Goal: Task Accomplishment & Management: Complete application form

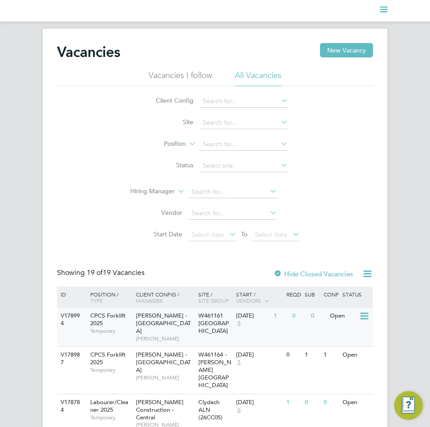
click at [333, 315] on div "Open" at bounding box center [343, 316] width 31 height 17
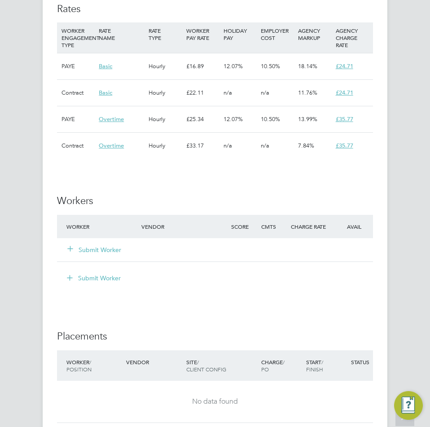
scroll to position [718, 0]
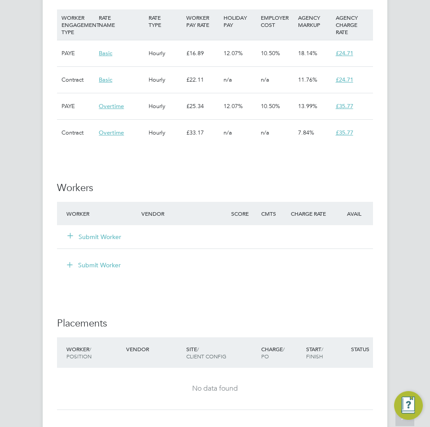
click at [101, 237] on button "Submit Worker" at bounding box center [95, 236] width 54 height 9
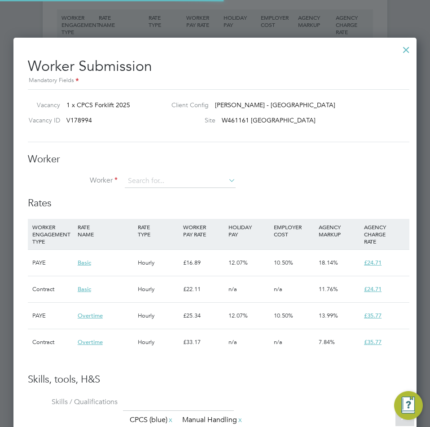
scroll to position [26, 61]
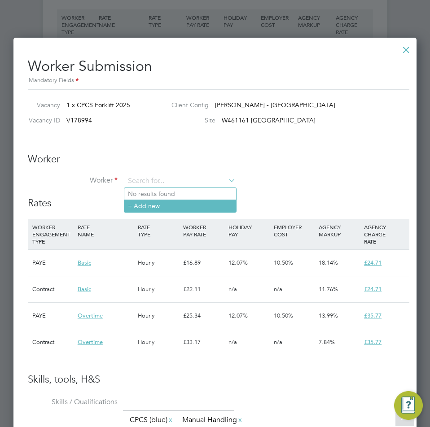
click at [161, 211] on li "+ Add new" at bounding box center [180, 206] width 112 height 12
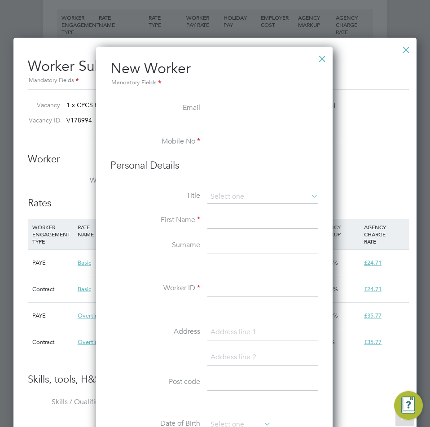
click at [233, 114] on input at bounding box center [262, 109] width 111 height 16
paste input "les19641@hotmail.co.uk"
type input "les19641@hotmail.co.uk"
click at [218, 141] on input at bounding box center [262, 142] width 111 height 16
paste input "07890 231101"
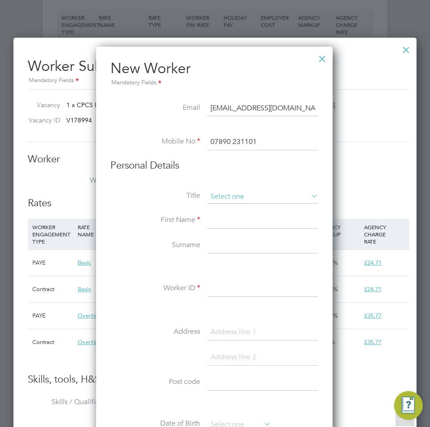
type input "07890 231101"
click at [240, 197] on input at bounding box center [262, 196] width 111 height 13
click at [241, 205] on li "Mr" at bounding box center [263, 210] width 112 height 12
type input "Mr"
click at [232, 220] on input at bounding box center [262, 221] width 111 height 16
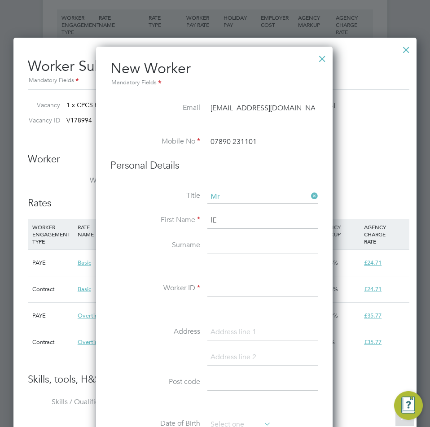
type input "l"
type input "Leslie"
click at [226, 236] on li "First Name Leslie" at bounding box center [214, 225] width 208 height 25
click at [226, 237] on li "First Name Leslie" at bounding box center [214, 225] width 208 height 25
click at [224, 239] on input at bounding box center [262, 246] width 111 height 16
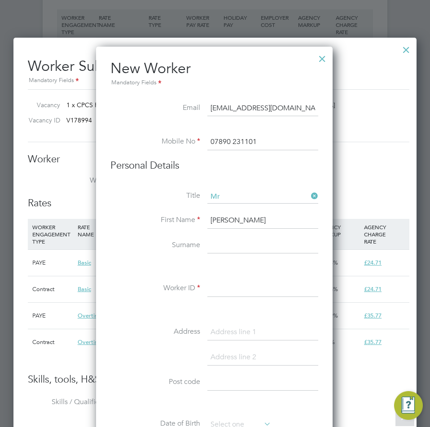
type input "W"
type input "Thomas"
click at [228, 291] on input at bounding box center [262, 289] width 111 height 16
type input "THOMAS1"
click at [212, 326] on input at bounding box center [262, 333] width 111 height 16
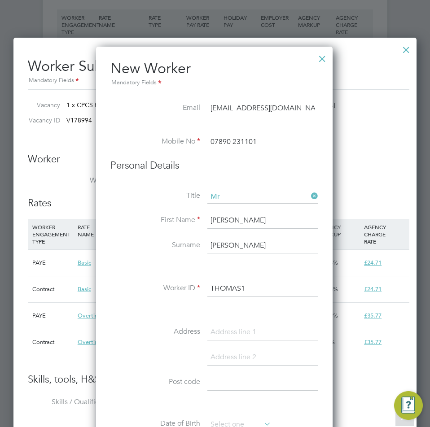
click at [238, 325] on input at bounding box center [262, 333] width 111 height 16
paste input "6 William Street"
type input "6 William Street"
click at [234, 351] on input at bounding box center [262, 358] width 111 height 16
paste input "Gilfach"
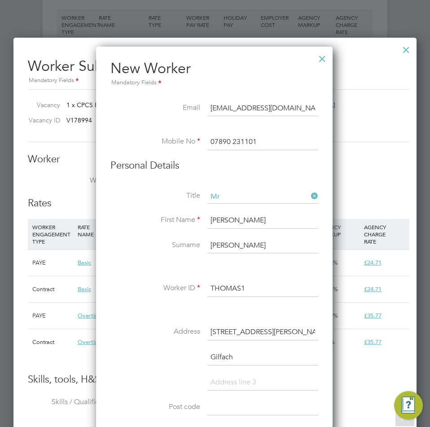
scroll to position [789, 238]
type input "Gilfach"
click at [237, 385] on input at bounding box center [262, 383] width 111 height 16
paste input "Bargoed"
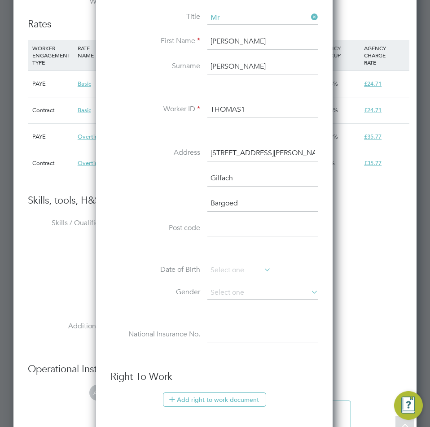
scroll to position [898, 0]
type input "Bargoed"
click at [249, 233] on input at bounding box center [262, 228] width 111 height 16
click at [245, 221] on input at bounding box center [262, 228] width 111 height 16
paste input "CF81 8ND"
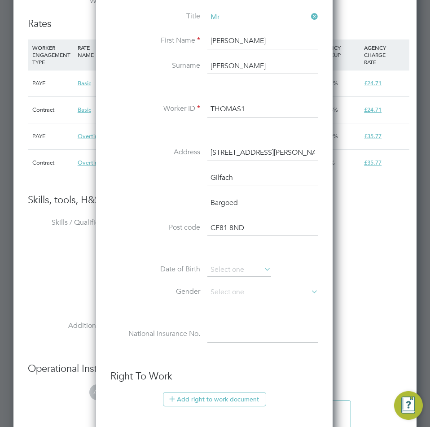
type input "CF81 8ND"
drag, startPoint x: 222, startPoint y: 250, endPoint x: 224, endPoint y: 259, distance: 10.1
click at [224, 253] on li at bounding box center [214, 249] width 208 height 9
click at [227, 273] on input at bounding box center [239, 269] width 64 height 13
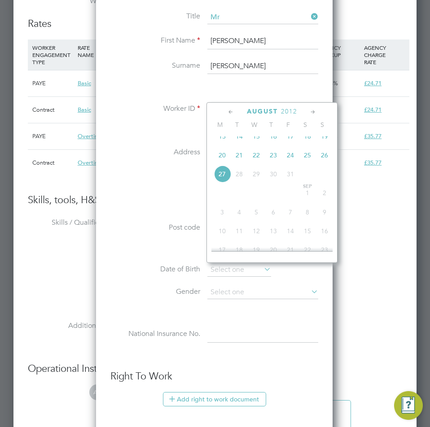
click at [292, 112] on span "2012" at bounding box center [289, 112] width 16 height 8
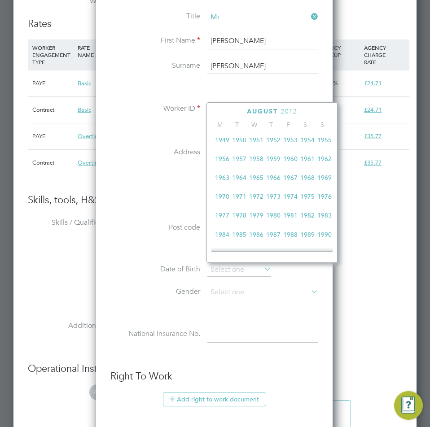
scroll to position [103, 0]
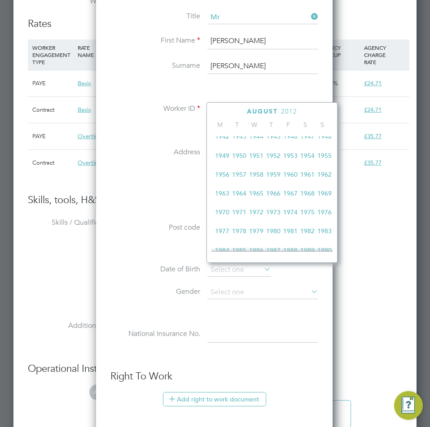
click at [245, 195] on span "1964" at bounding box center [239, 193] width 17 height 17
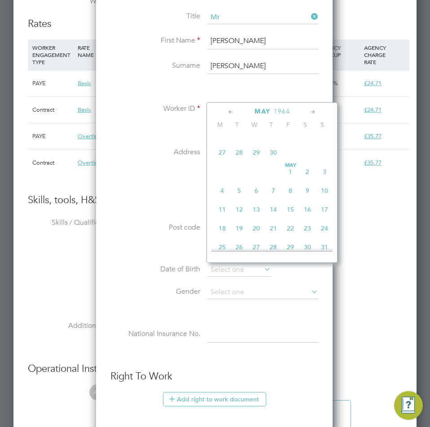
scroll to position [92, 0]
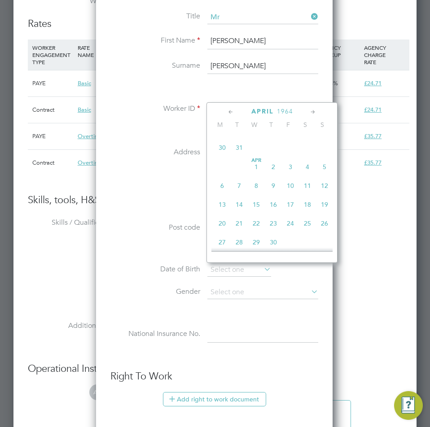
click at [222, 226] on span "20" at bounding box center [222, 223] width 17 height 17
type input "20 Apr 1964"
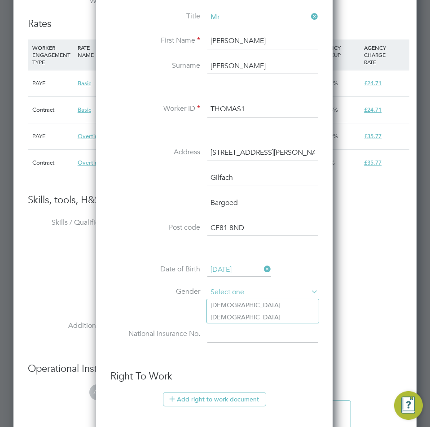
click at [246, 290] on input at bounding box center [262, 292] width 111 height 13
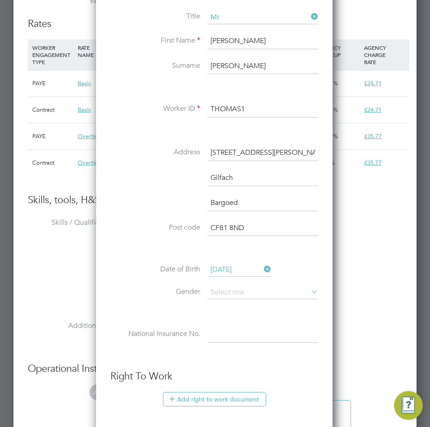
click at [225, 295] on input at bounding box center [262, 292] width 111 height 13
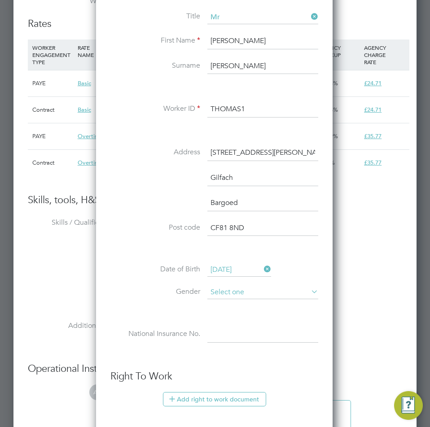
click at [227, 298] on input at bounding box center [262, 292] width 111 height 13
click at [226, 308] on li "Male" at bounding box center [263, 305] width 112 height 12
type input "Male"
click at [223, 324] on div "Title Mr First Name Leslie Surname Thomas Worker ID THOMAS1 Address 6 William S…" at bounding box center [214, 186] width 208 height 351
click at [222, 332] on input at bounding box center [262, 335] width 111 height 16
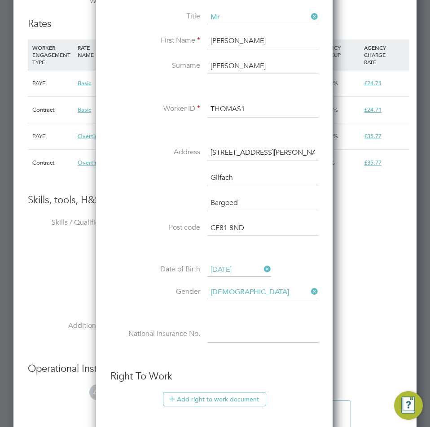
paste input "NE992331B"
type input "NE 99 23 31 B"
click at [247, 368] on ul "New Worker Mandatory Fields Email les19641@hotmail.co.uk Mobile No 07890 231101…" at bounding box center [214, 259] width 208 height 758
click at [234, 401] on button "Add right to work document" at bounding box center [214, 399] width 103 height 14
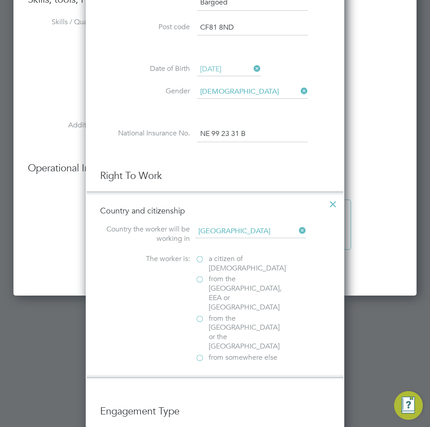
scroll to position [1122, 0]
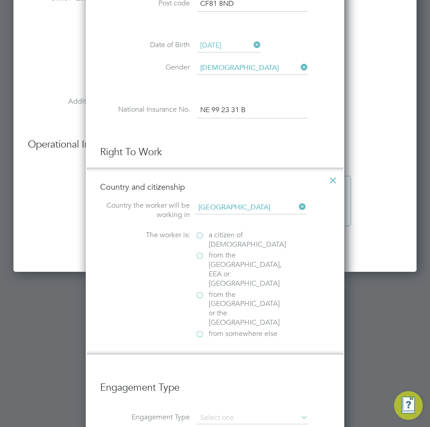
click at [202, 329] on label "from somewhere else" at bounding box center [240, 333] width 90 height 9
click at [0, 0] on input "from somewhere else" at bounding box center [0, 0] width 0 height 0
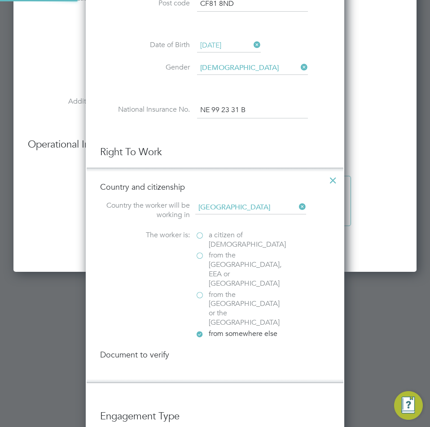
scroll to position [4, 4]
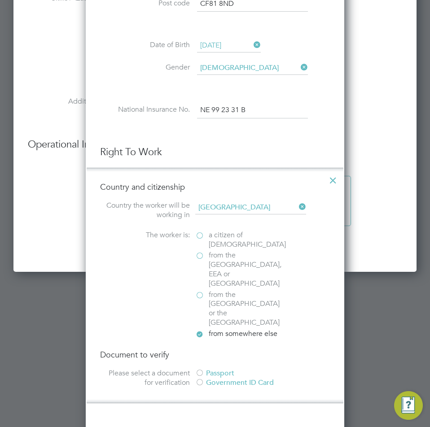
click at [203, 369] on div at bounding box center [199, 373] width 9 height 9
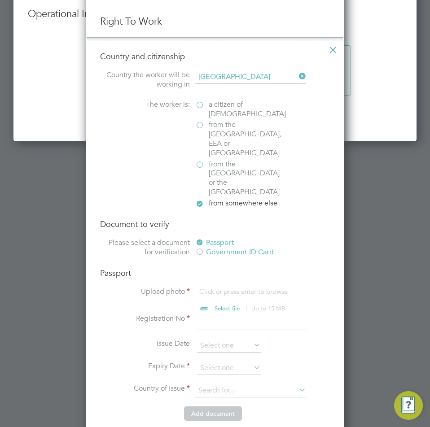
scroll to position [1257, 0]
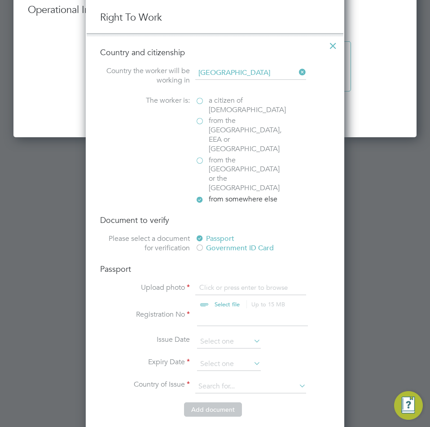
click at [241, 283] on input "file" at bounding box center [235, 296] width 141 height 27
type input "C:\fakepath\Leslie Thomas (NE992331B) Passport.jpg"
click at [237, 310] on input at bounding box center [252, 318] width 111 height 16
click at [299, 310] on input at bounding box center [252, 318] width 111 height 16
type input "143373173"
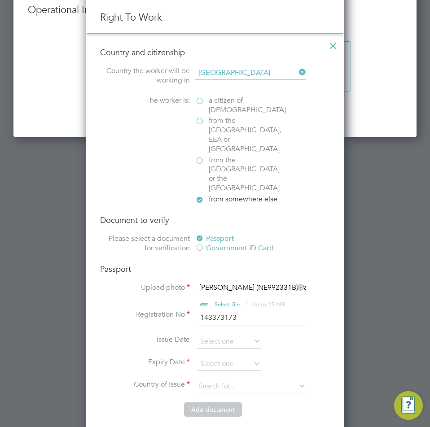
click at [252, 335] on icon at bounding box center [252, 341] width 0 height 13
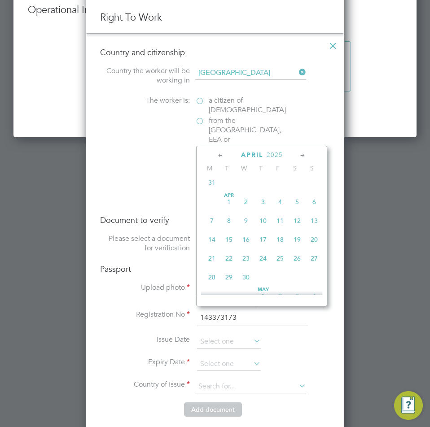
scroll to position [159, 0]
click at [277, 154] on span "2025" at bounding box center [275, 155] width 16 height 8
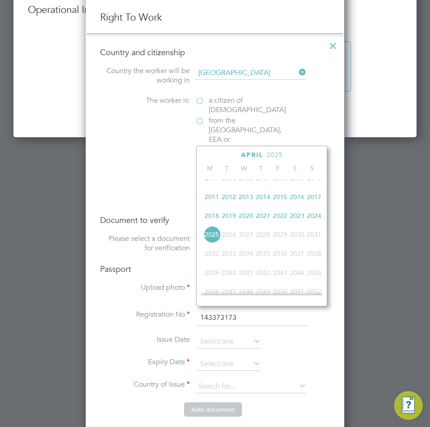
click at [302, 220] on span "2023" at bounding box center [297, 215] width 17 height 17
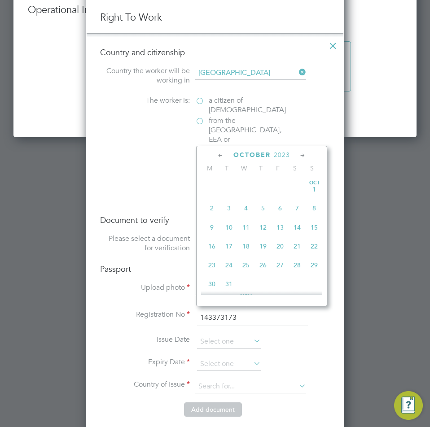
scroll to position [507, 0]
click at [244, 239] on span "18" at bounding box center [245, 230] width 17 height 17
type input "18 Oct 2023"
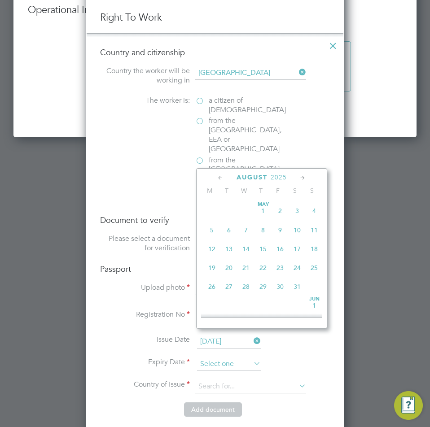
scroll to position [350, 0]
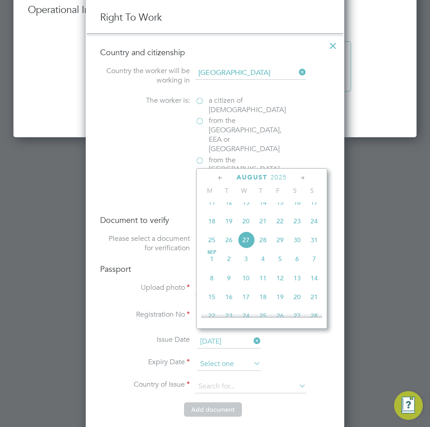
click at [249, 358] on input at bounding box center [229, 364] width 64 height 13
click at [281, 180] on span "2025" at bounding box center [279, 178] width 16 height 8
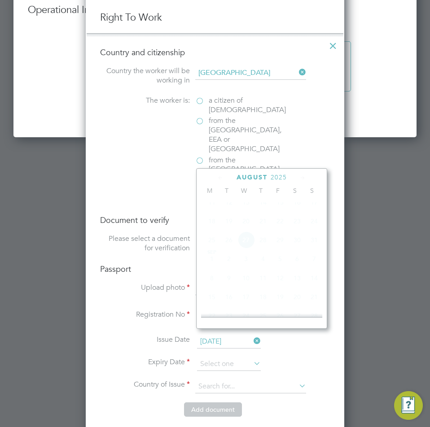
scroll to position [238, 0]
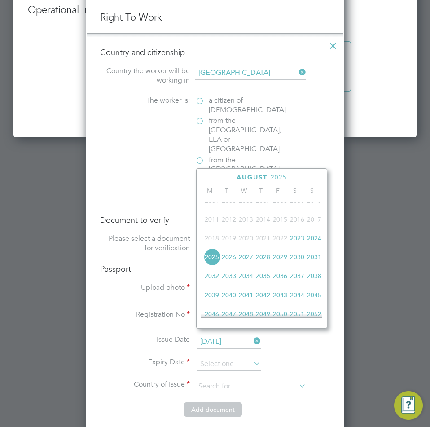
click at [231, 280] on span "2033" at bounding box center [228, 276] width 17 height 17
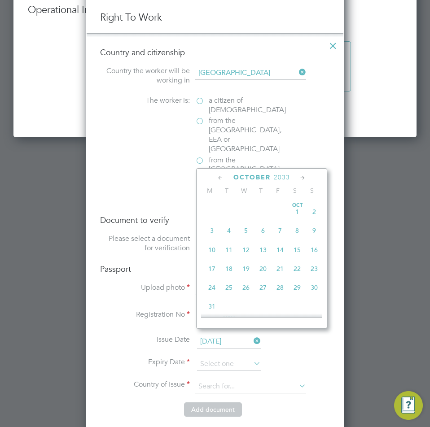
scroll to position [507, 0]
click at [230, 262] on span "18" at bounding box center [228, 253] width 17 height 17
type input "18 Oct 2033"
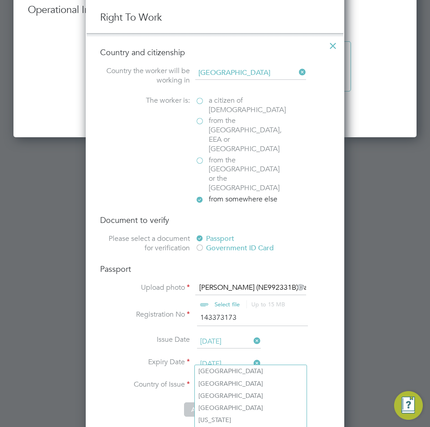
click at [241, 380] on input at bounding box center [250, 386] width 111 height 13
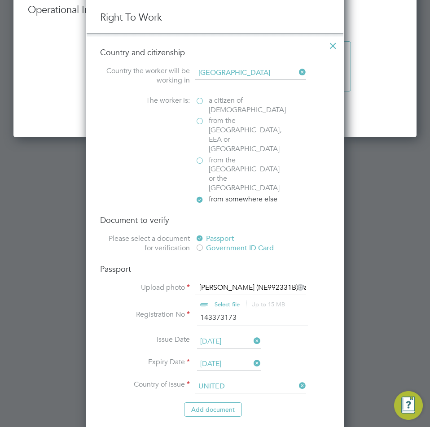
click at [246, 392] on li "United Kingdom" at bounding box center [258, 396] width 126 height 12
type input "United Kingdom"
click at [224, 403] on button "Add document" at bounding box center [213, 410] width 58 height 14
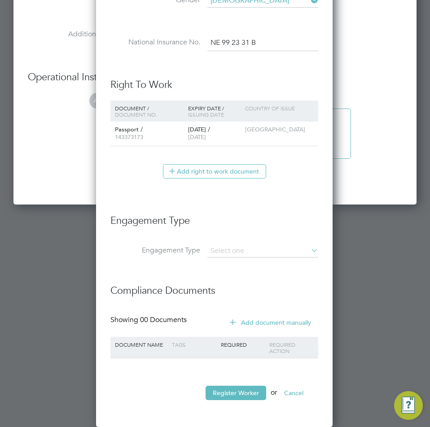
scroll to position [853, 238]
click at [242, 253] on input at bounding box center [262, 251] width 111 height 13
click at [238, 299] on li "Umbrella" at bounding box center [263, 303] width 112 height 13
type input "Umbrella"
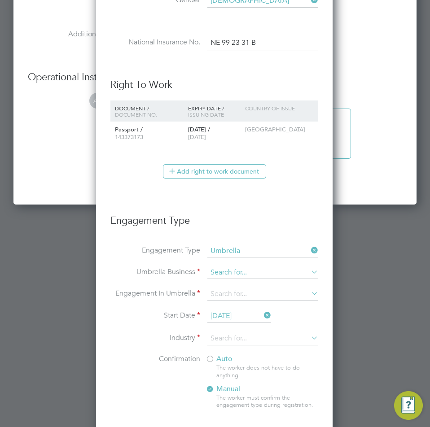
scroll to position [1234, 0]
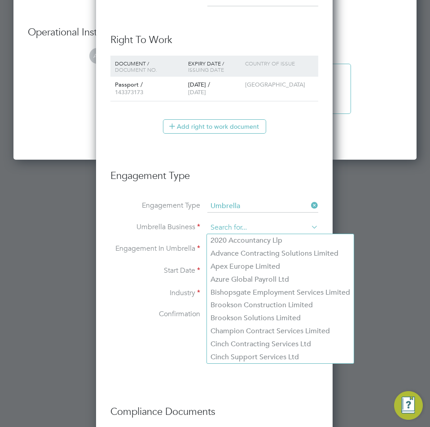
click at [250, 230] on input at bounding box center [262, 228] width 111 height 13
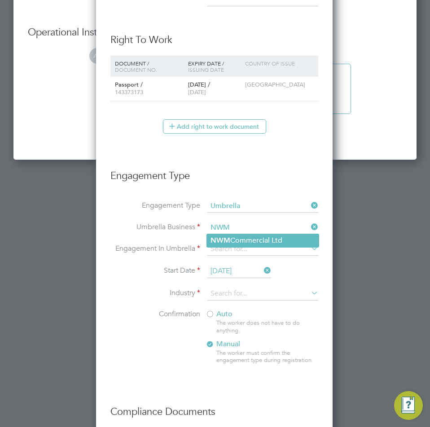
click at [258, 238] on li "NWM Commercial Ltd" at bounding box center [263, 240] width 112 height 13
type input "NWM Commercial Ltd"
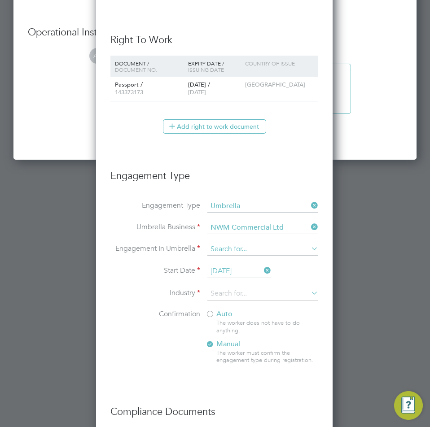
click at [252, 249] on input at bounding box center [262, 249] width 111 height 13
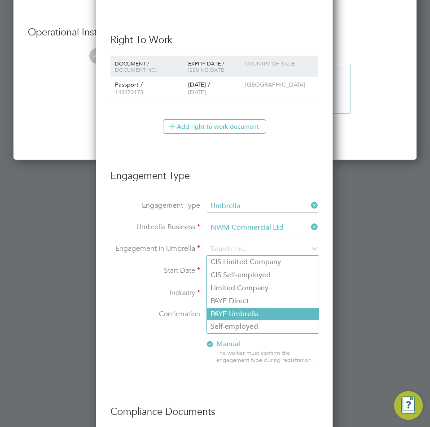
click at [248, 310] on li "PAYE Umbrella" at bounding box center [263, 314] width 112 height 13
type input "PAYE Umbrella"
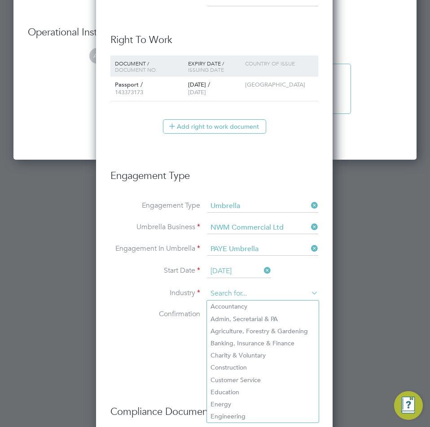
click at [260, 297] on input at bounding box center [262, 293] width 111 height 13
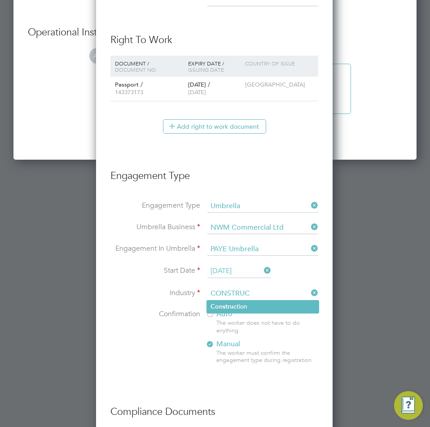
click at [257, 307] on li "Construc tion" at bounding box center [263, 307] width 112 height 12
type input "Construction"
click at [205, 316] on li "Confirmation Auto The worker does not have to do anything. Manual The worker mu…" at bounding box center [214, 344] width 208 height 69
click at [213, 315] on div at bounding box center [210, 315] width 9 height 9
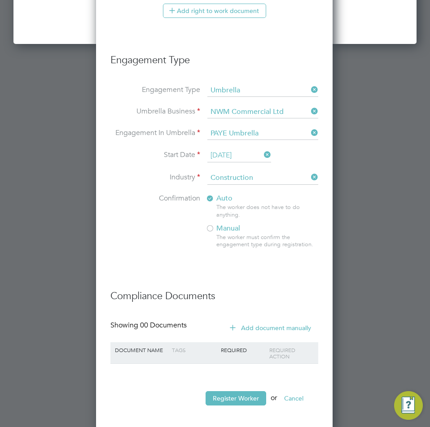
scroll to position [1355, 0]
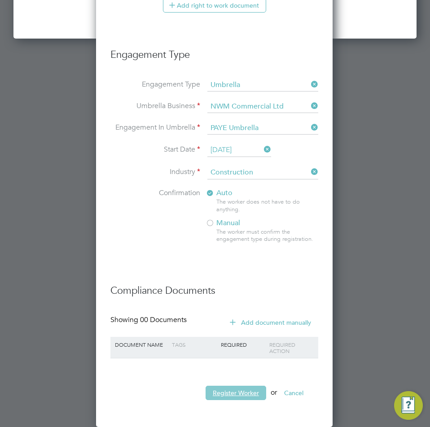
click at [238, 393] on button "Register Worker" at bounding box center [236, 393] width 61 height 14
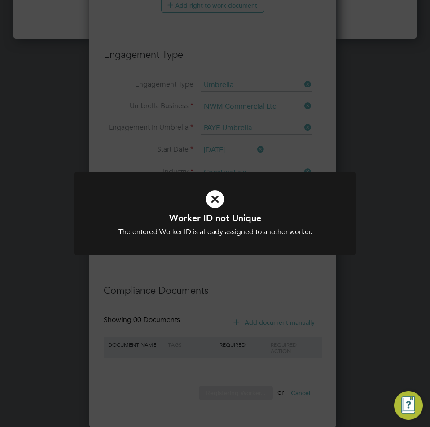
click at [278, 228] on div "The entered Worker ID is already assigned to another worker." at bounding box center [214, 232] width 233 height 9
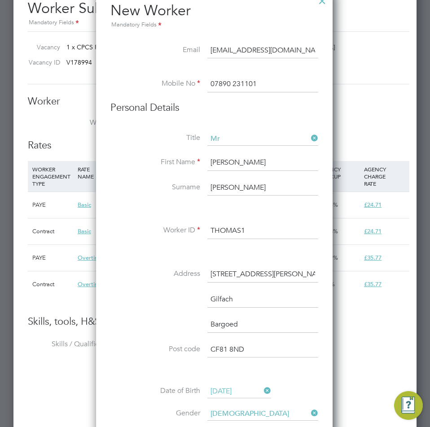
scroll to position [772, 0]
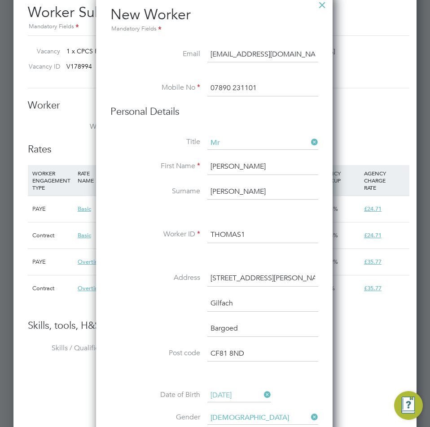
click at [256, 235] on input "THOMAS1" at bounding box center [262, 235] width 111 height 16
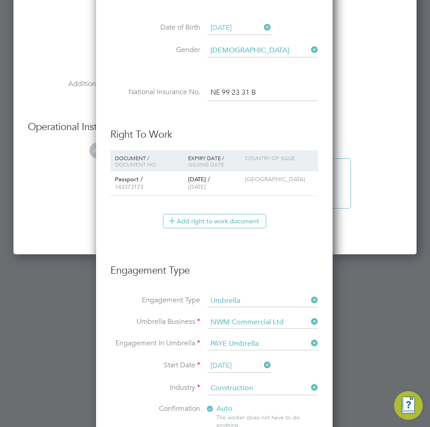
scroll to position [1355, 0]
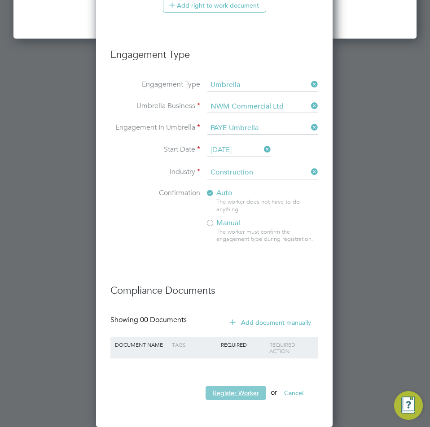
click at [233, 390] on button "Register Worker" at bounding box center [236, 393] width 61 height 14
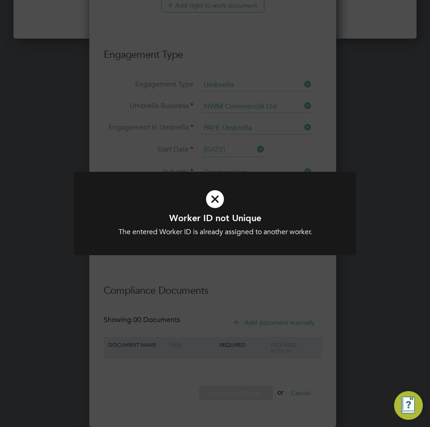
click at [202, 188] on icon at bounding box center [214, 199] width 233 height 35
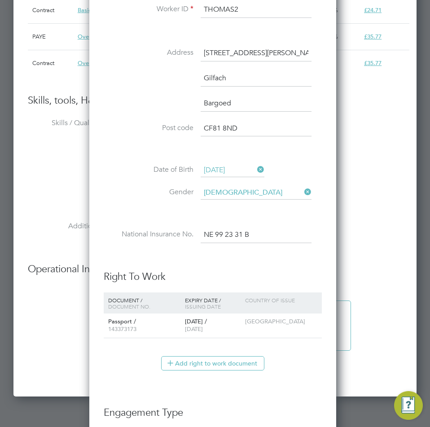
scroll to position [817, 0]
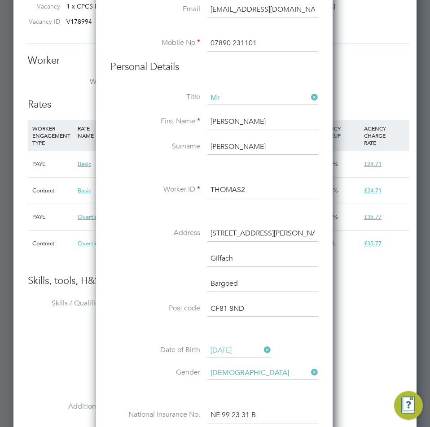
click at [263, 188] on input "THOMAS2" at bounding box center [262, 190] width 111 height 16
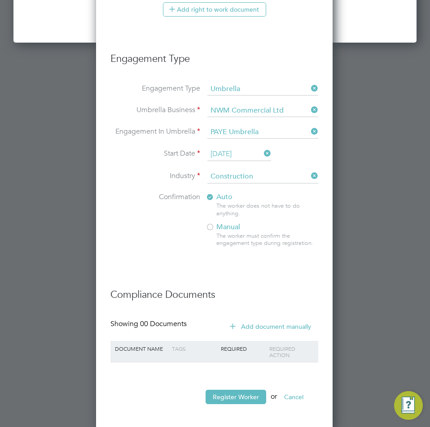
scroll to position [1355, 0]
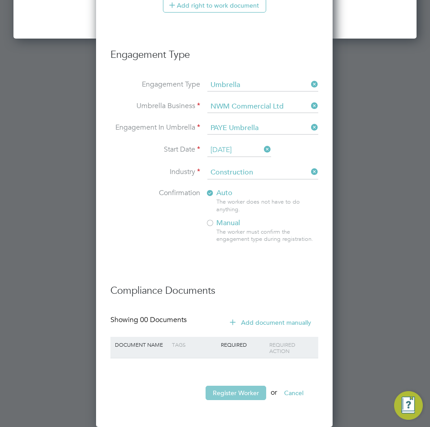
type input "THOMAS3"
click at [246, 387] on button "Register Worker" at bounding box center [236, 393] width 61 height 14
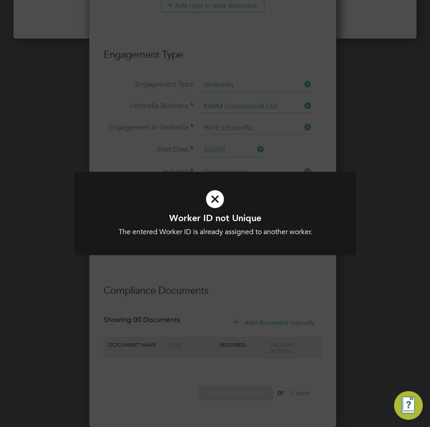
click at [247, 230] on div "The entered Worker ID is already assigned to another worker." at bounding box center [214, 232] width 233 height 9
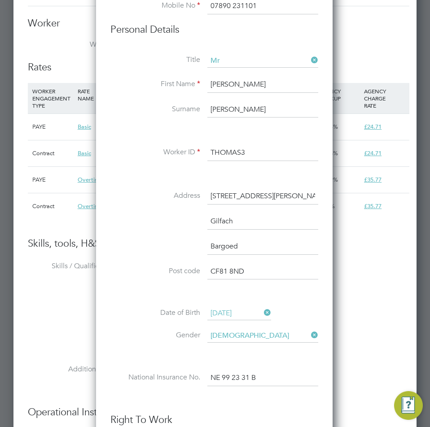
scroll to position [772, 0]
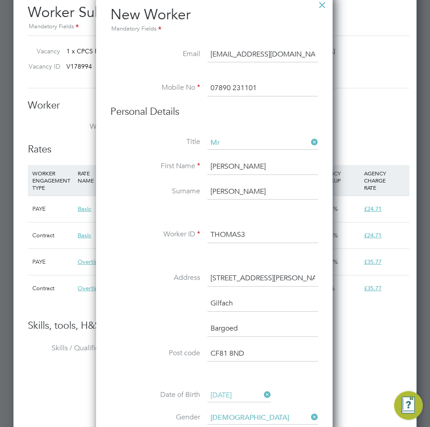
drag, startPoint x: 263, startPoint y: 235, endPoint x: 54, endPoint y: 228, distance: 208.8
type input "l"
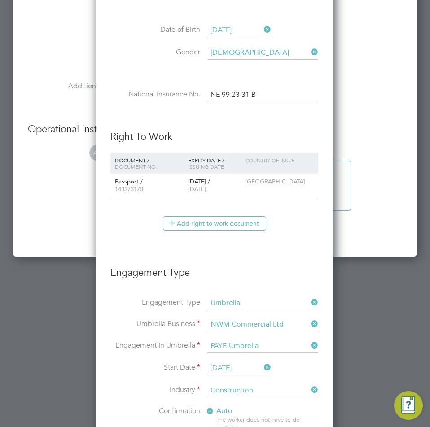
scroll to position [1355, 0]
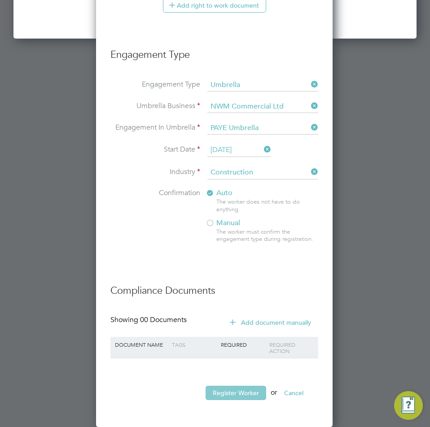
type input "LTHOMAS1"
click at [240, 386] on button "Register Worker" at bounding box center [236, 393] width 61 height 14
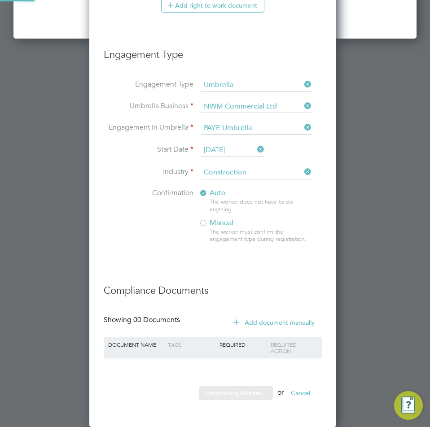
scroll to position [0, 0]
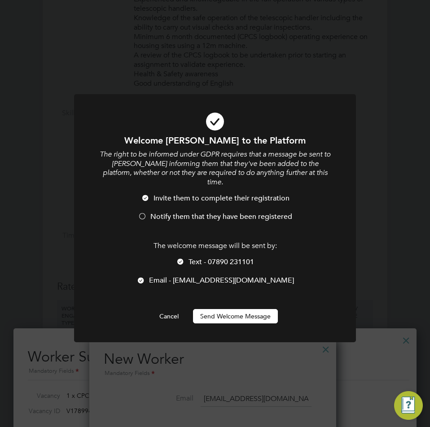
click at [188, 258] on li "Text - 07890 231101" at bounding box center [214, 267] width 233 height 18
click at [136, 212] on li "Notify them that they have been registered" at bounding box center [214, 221] width 233 height 18
click at [241, 309] on button "Send Welcome Message" at bounding box center [235, 316] width 85 height 14
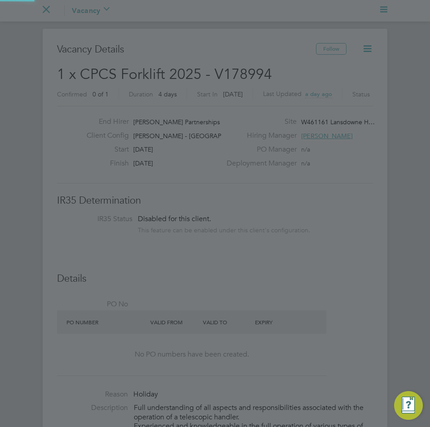
scroll to position [427, 0]
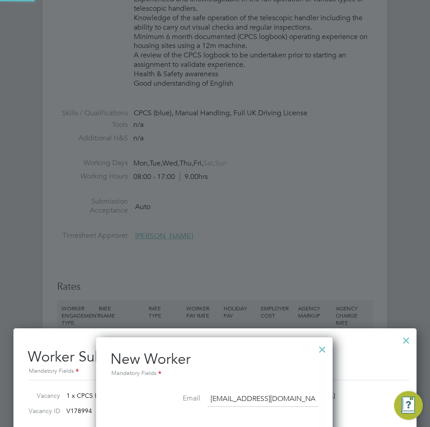
type input "Leslie Thomas (LTHOMAS1)"
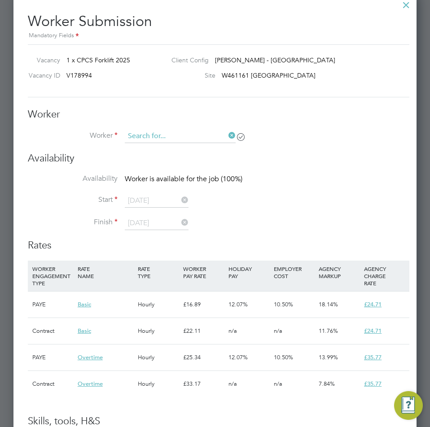
scroll to position [639, 404]
click at [179, 138] on input at bounding box center [180, 136] width 111 height 13
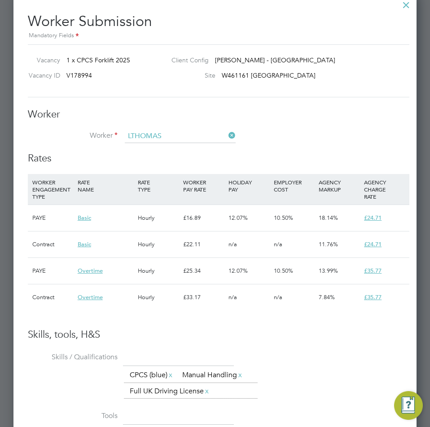
click at [184, 146] on b "LTHOMAS" at bounding box center [198, 149] width 30 height 8
type input "Leslie Thomas (LTHOMAS1)"
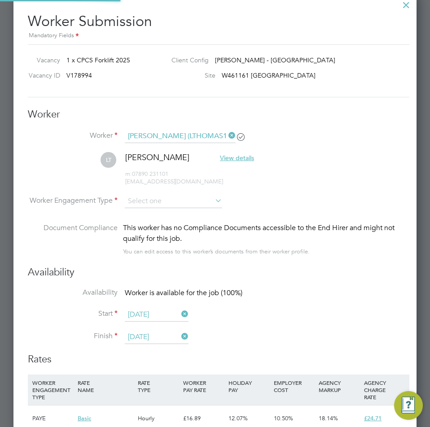
scroll to position [4, 4]
click at [149, 203] on input at bounding box center [173, 201] width 97 height 13
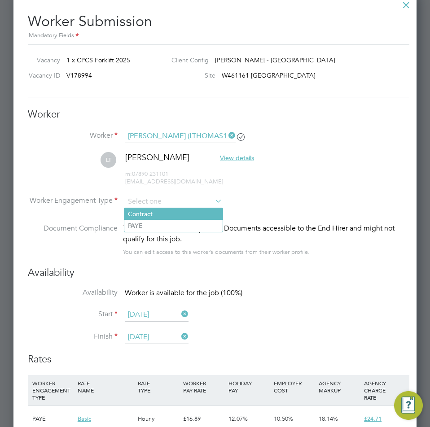
click at [150, 216] on li "Contract" at bounding box center [173, 214] width 98 height 12
type input "Contract"
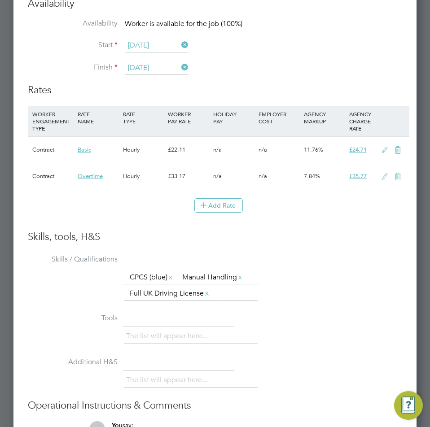
click at [380, 147] on icon at bounding box center [384, 150] width 11 height 7
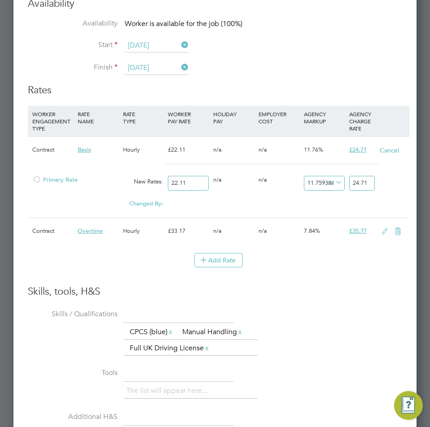
click at [34, 181] on div at bounding box center [36, 182] width 9 height 7
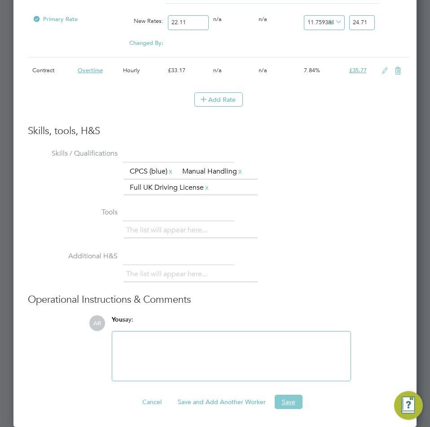
click at [284, 400] on button "Save" at bounding box center [289, 402] width 28 height 14
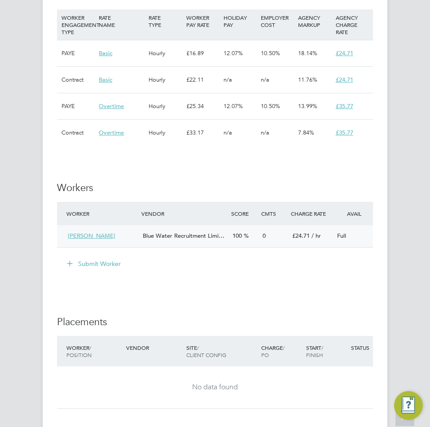
click at [196, 230] on div "Blue Water Recruitment Limi…" at bounding box center [184, 236] width 90 height 15
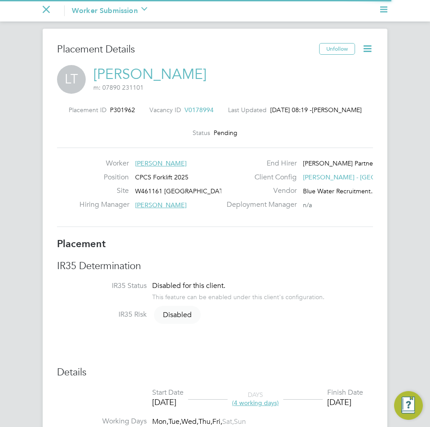
click at [364, 48] on icon at bounding box center [367, 48] width 11 height 11
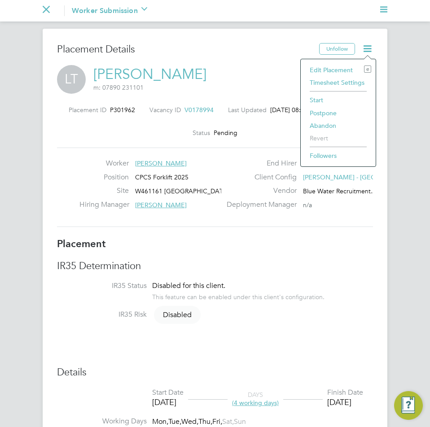
click at [325, 97] on li "Start" at bounding box center [338, 100] width 66 height 13
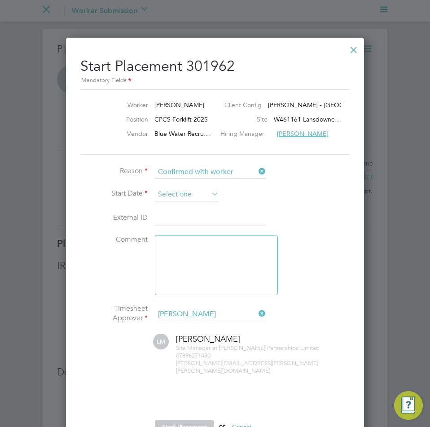
click at [183, 193] on input at bounding box center [187, 194] width 64 height 13
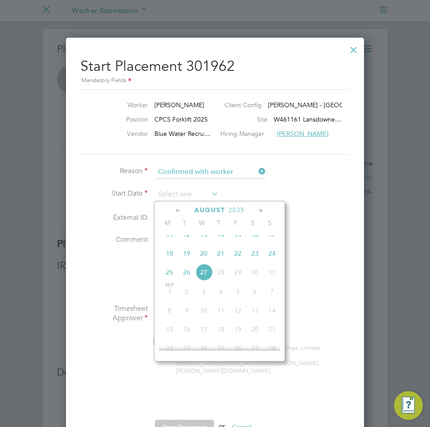
click at [188, 281] on span "26" at bounding box center [186, 272] width 17 height 17
type input "[DATE]"
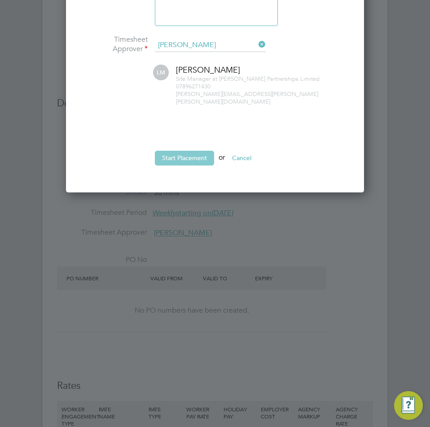
click at [189, 151] on button "Start Placement" at bounding box center [184, 158] width 59 height 14
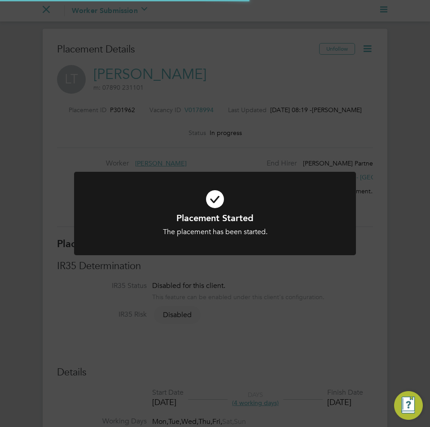
click at [271, 114] on div "Placement Started The placement has been started. Cancel Okay" at bounding box center [215, 213] width 430 height 427
